Goal: Navigation & Orientation: Find specific page/section

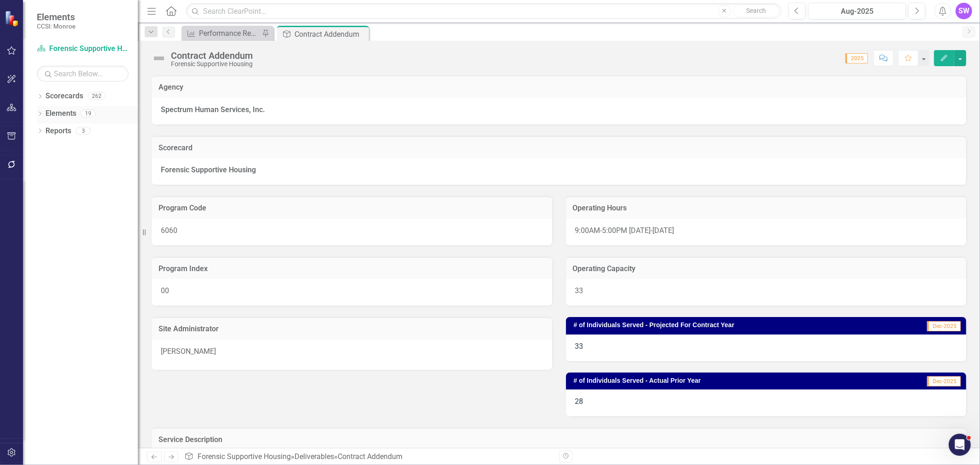
click at [37, 113] on icon "Dropdown" at bounding box center [40, 114] width 6 height 5
click at [52, 97] on link "Scorecards" at bounding box center [64, 96] width 38 height 11
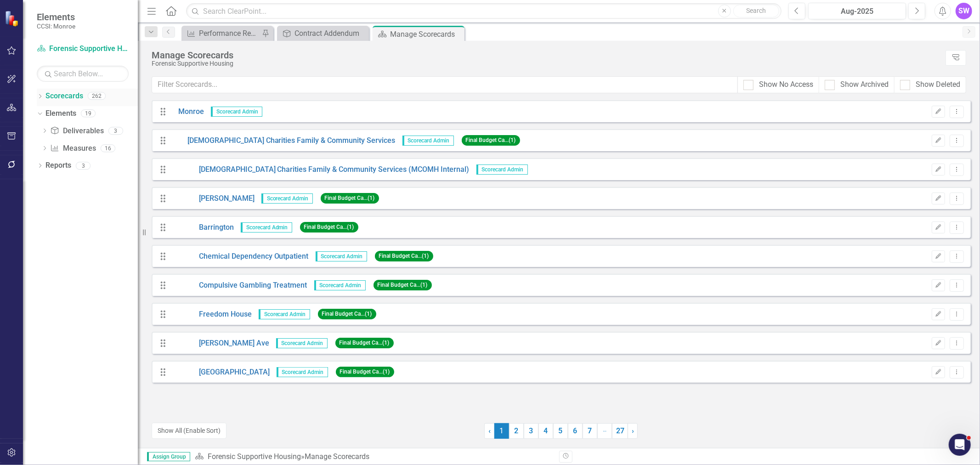
click at [39, 95] on icon "Dropdown" at bounding box center [40, 97] width 6 height 5
click at [44, 113] on icon "Dropdown" at bounding box center [44, 113] width 7 height 6
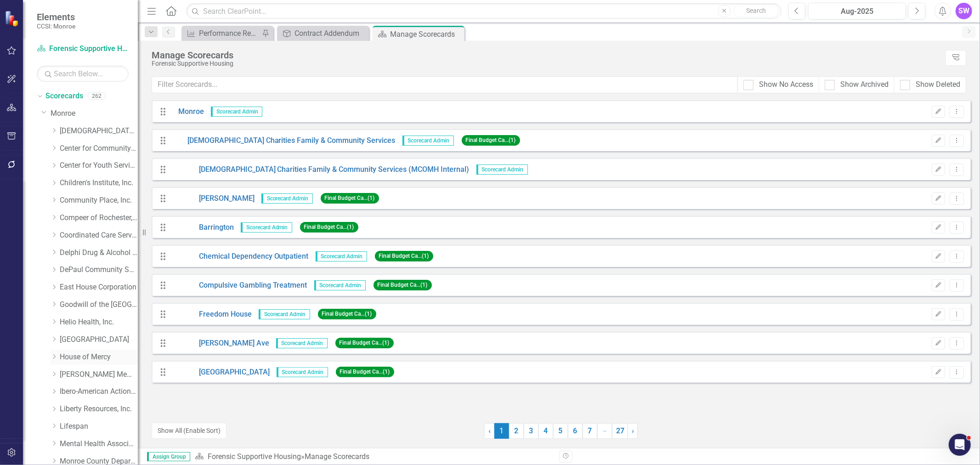
click at [83, 354] on link "House of Mercy" at bounding box center [99, 357] width 78 height 11
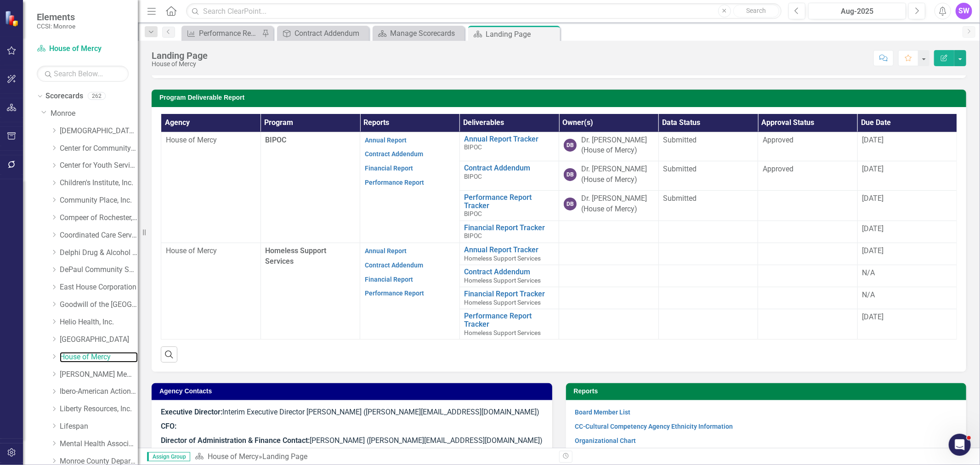
scroll to position [204, 0]
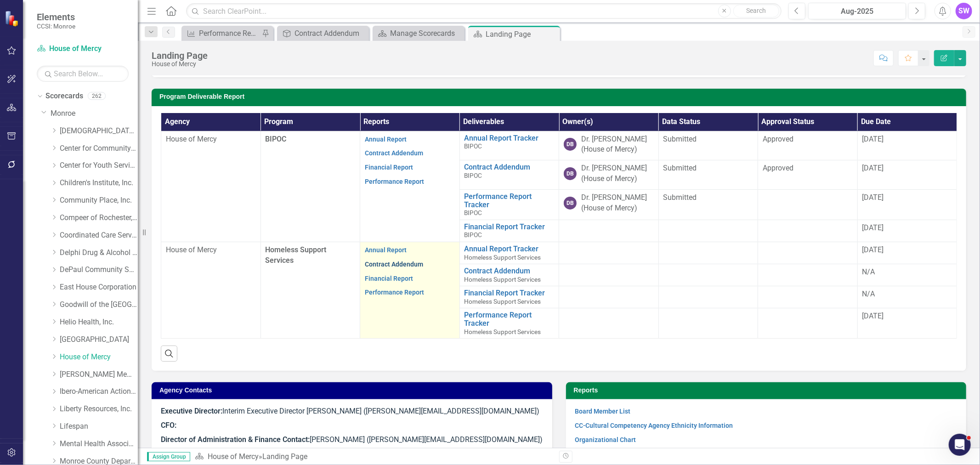
click at [394, 265] on link "Contract Addendum" at bounding box center [394, 263] width 58 height 7
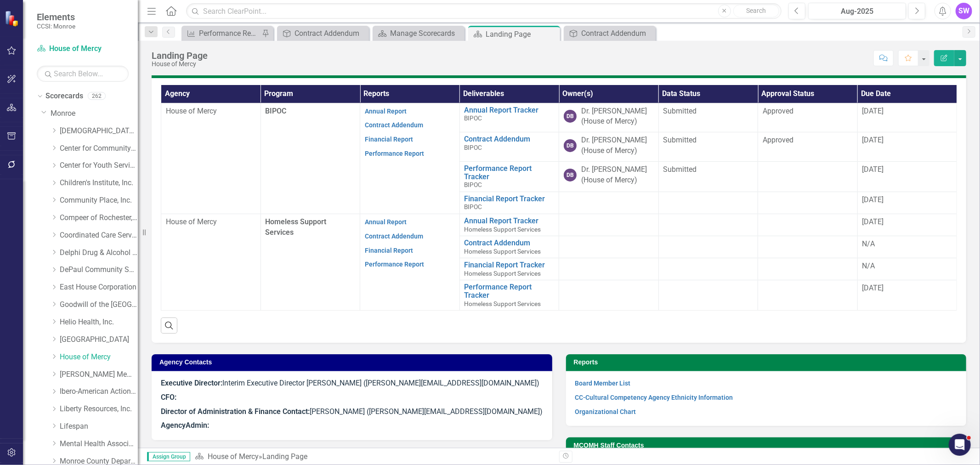
scroll to position [255, 0]
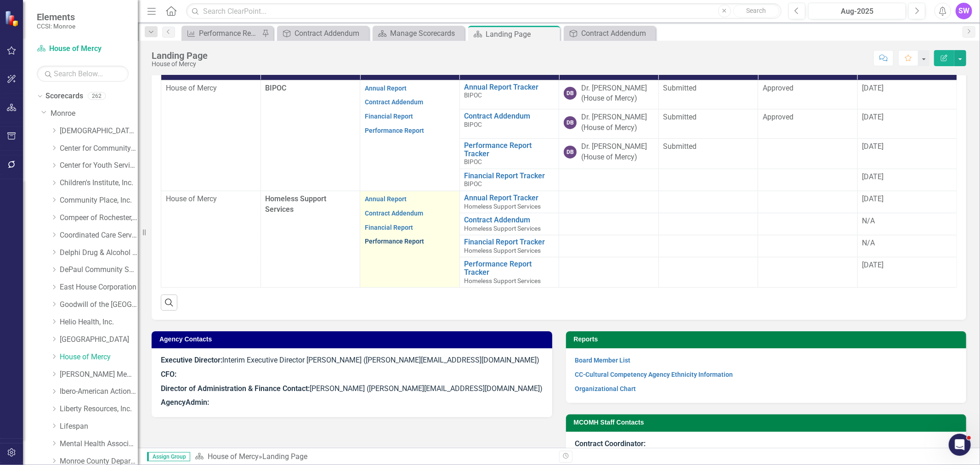
click at [394, 242] on link "Performance Report" at bounding box center [394, 240] width 59 height 7
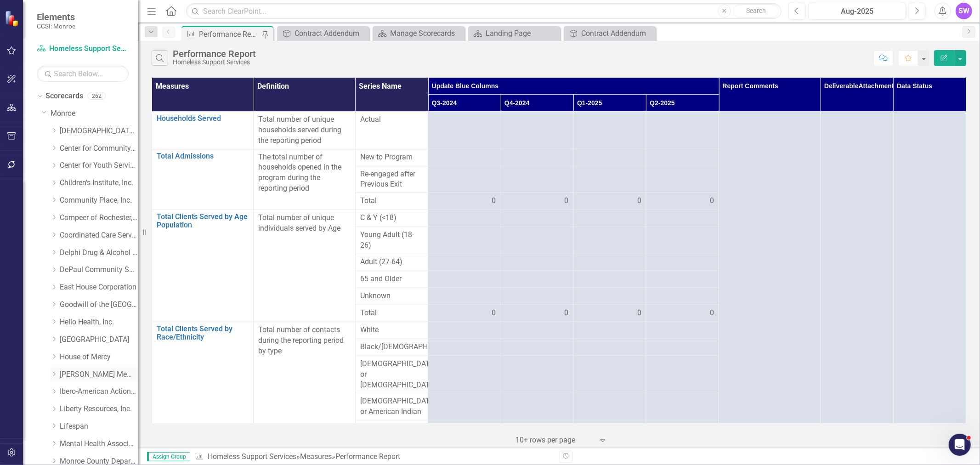
click at [51, 371] on div "Dropdown [PERSON_NAME] Memorial Institute, Inc." at bounding box center [89, 375] width 96 height 17
click at [52, 372] on icon "Dropdown" at bounding box center [54, 374] width 7 height 6
click at [72, 375] on link "[PERSON_NAME] Memorial Institute, Inc." at bounding box center [99, 374] width 78 height 11
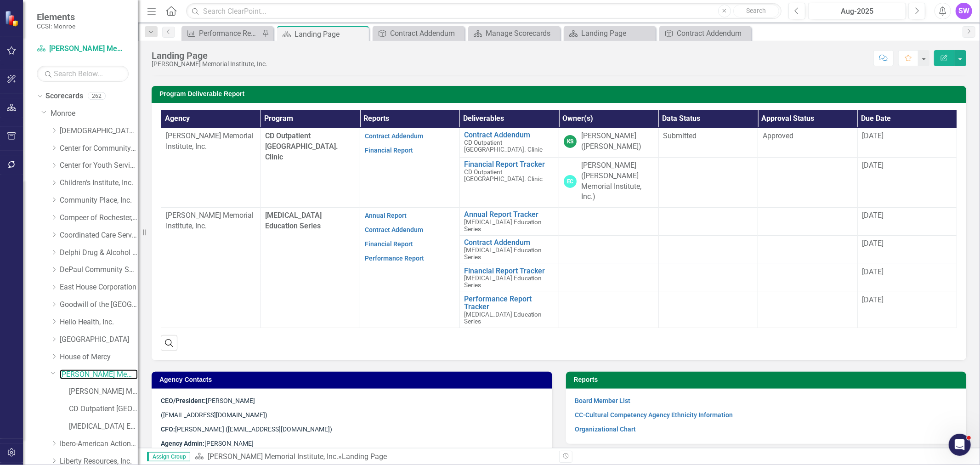
scroll to position [218, 0]
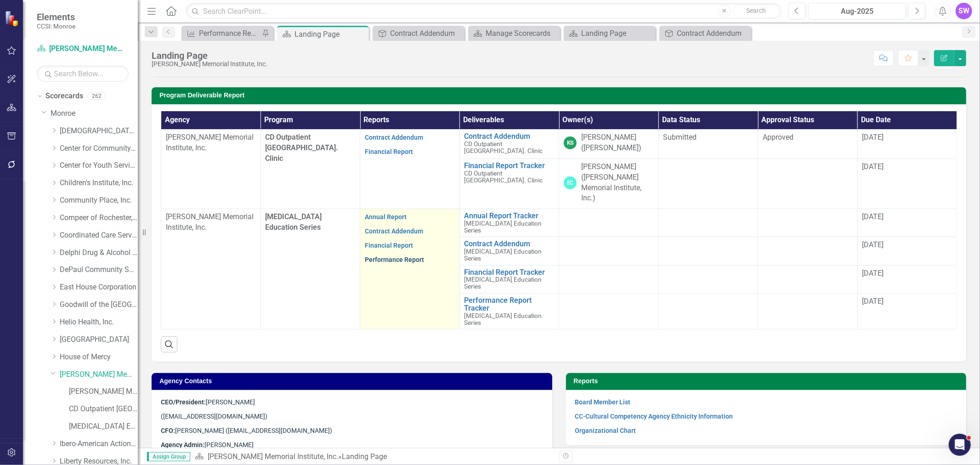
click at [399, 259] on link "Performance Report" at bounding box center [394, 259] width 59 height 7
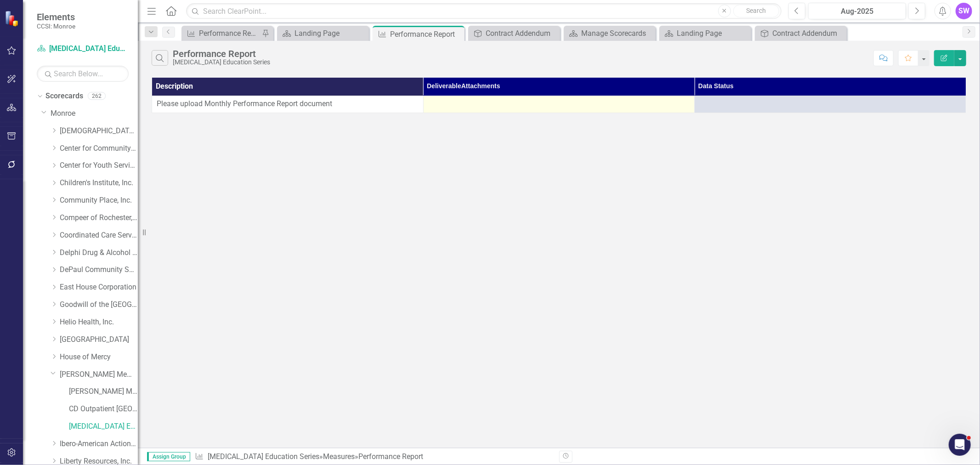
click at [677, 100] on div at bounding box center [559, 104] width 262 height 11
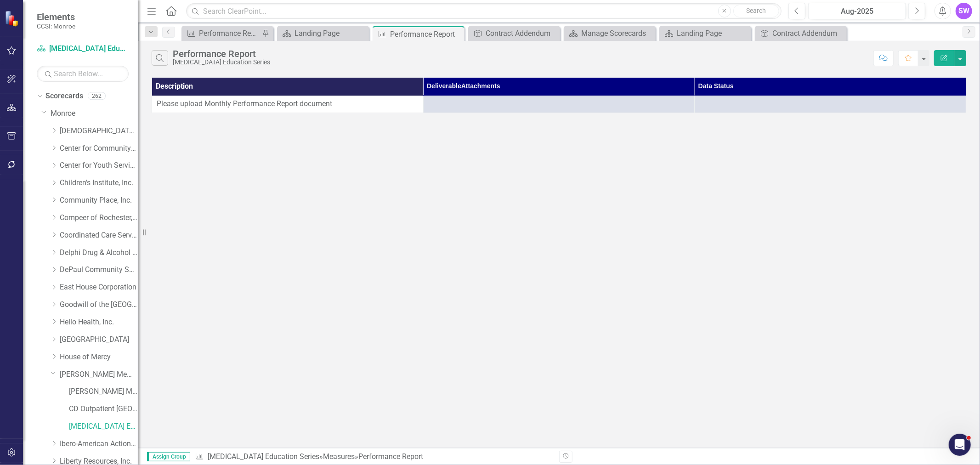
click at [447, 154] on div "Search Performance Report [MEDICAL_DATA] Education Series Comment Favorite Edit…" at bounding box center [559, 244] width 842 height 407
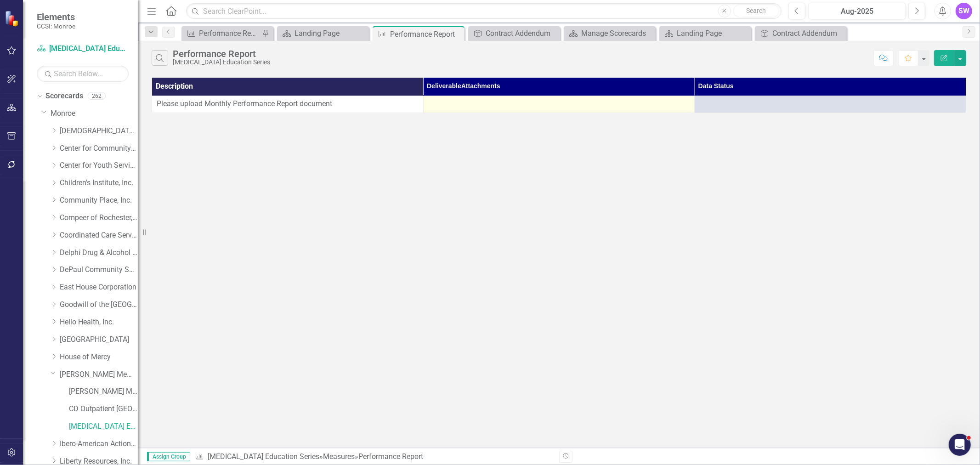
click at [537, 113] on td at bounding box center [558, 104] width 271 height 17
